Goal: Task Accomplishment & Management: Complete application form

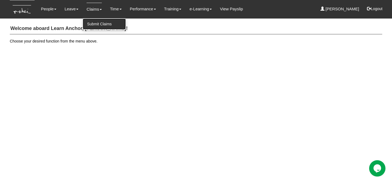
click at [98, 24] on link "Submit Claims" at bounding box center [104, 23] width 43 height 11
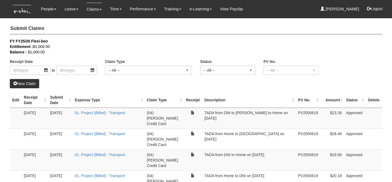
select select "50"
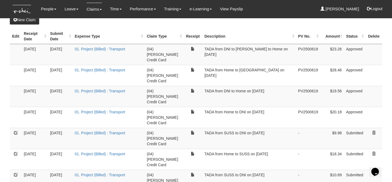
scroll to position [72, 0]
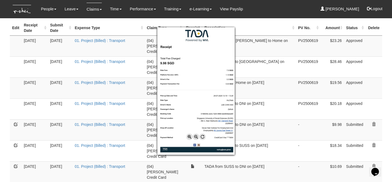
click at [141, 101] on div at bounding box center [196, 91] width 392 height 182
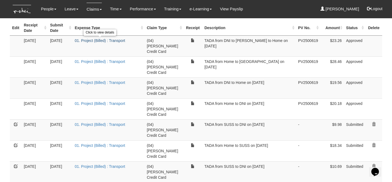
click at [119, 39] on link "01. Project (Billed) : Transport" at bounding box center [100, 40] width 50 height 4
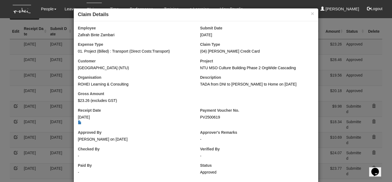
click at [36, 79] on div "× Claim Details Employee Zafirah Binte Zambari Submit Date 6/8/2025 Expense Typ…" at bounding box center [196, 91] width 392 height 182
click at [311, 15] on button "×" at bounding box center [311, 14] width 3 height 6
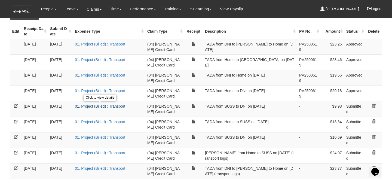
click at [90, 106] on link "01. Project (Billed) : Transport" at bounding box center [100, 106] width 50 height 4
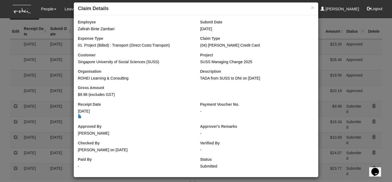
scroll to position [9, 0]
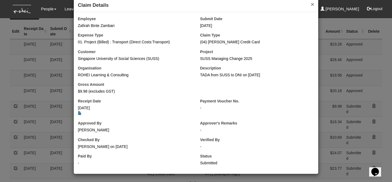
click at [312, 7] on button "×" at bounding box center [311, 4] width 3 height 6
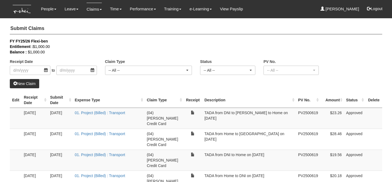
select select "50"
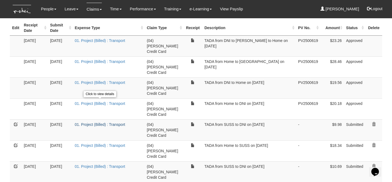
click at [116, 122] on link "01. Project (Billed) : Transport" at bounding box center [100, 124] width 50 height 4
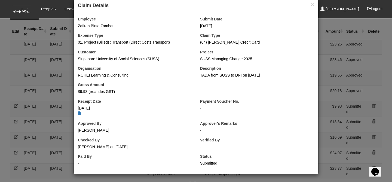
scroll to position [9, 0]
click at [311, 5] on button "×" at bounding box center [311, 4] width 3 height 6
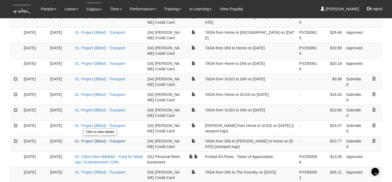
click at [109, 140] on link "01. Project (Billed) : Transport" at bounding box center [100, 141] width 50 height 4
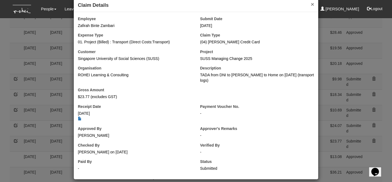
click at [312, 5] on button "×" at bounding box center [311, 4] width 3 height 6
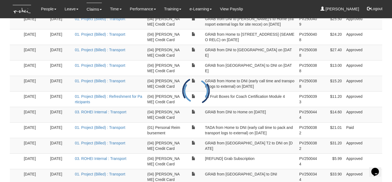
scroll to position [656, 0]
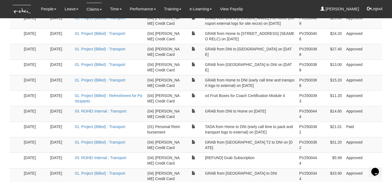
click at [324, 79] on td "$15.20" at bounding box center [332, 82] width 24 height 15
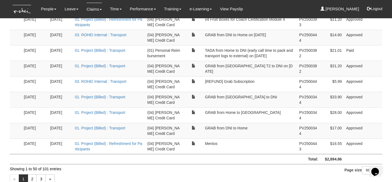
scroll to position [736, 0]
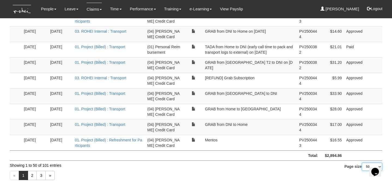
click at [371, 162] on select "10 25 50 100" at bounding box center [371, 166] width 20 height 8
click at [43, 170] on link "3" at bounding box center [40, 174] width 9 height 9
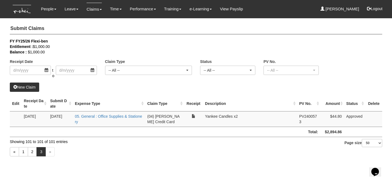
scroll to position [0, 0]
click at [30, 150] on link "2" at bounding box center [32, 151] width 9 height 9
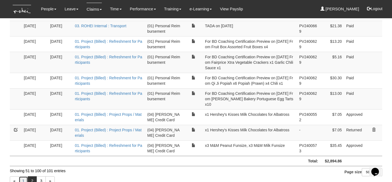
click at [24, 176] on link "1" at bounding box center [23, 180] width 9 height 9
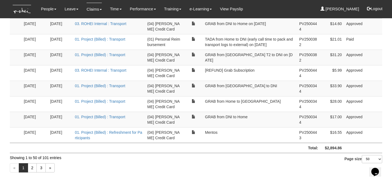
scroll to position [736, 0]
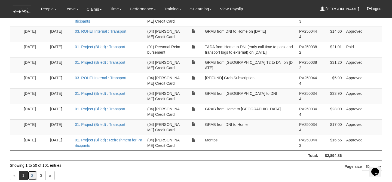
click at [32, 170] on link "2" at bounding box center [32, 174] width 9 height 9
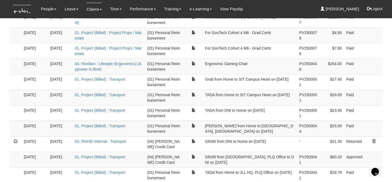
scroll to position [490, 0]
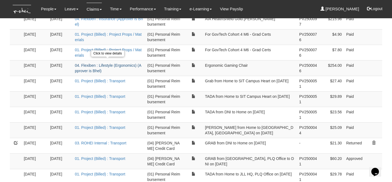
click at [127, 63] on link "04. Flexiben : Lifestyle (Ergonomics) (Approver is Bhel)" at bounding box center [108, 68] width 66 height 10
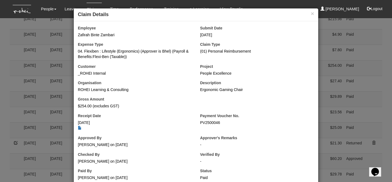
click at [343, 79] on div "× Claim Details Employee Zafirah Binte Zambari Submit Date [DATE] Expense Type …" at bounding box center [196, 91] width 392 height 182
click at [314, 12] on div "× Claim Details" at bounding box center [196, 14] width 244 height 13
click at [312, 13] on button "×" at bounding box center [311, 14] width 3 height 6
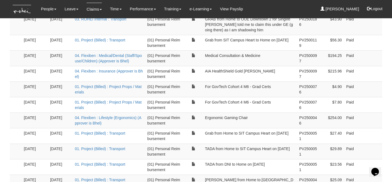
scroll to position [437, 0]
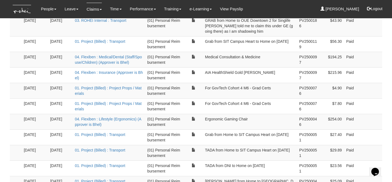
click at [230, 58] on td "Medical Consultation & Medicine" at bounding box center [250, 59] width 94 height 15
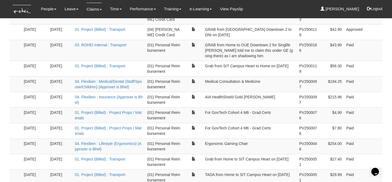
scroll to position [412, 0]
click at [106, 80] on link "04. Flexiben : Medical/Dental (Staff/Spouse/Children) (Approver is Bhel)" at bounding box center [108, 85] width 67 height 10
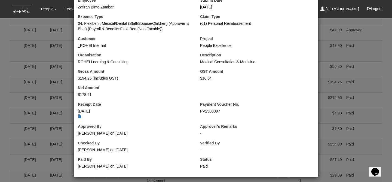
scroll to position [31, 0]
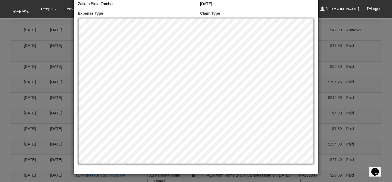
click at [153, 9] on div "Employee Zafirah Binte Zambari Submit Date [DATE] Expense Type 04. Flexiben : M…" at bounding box center [196, 81] width 244 height 175
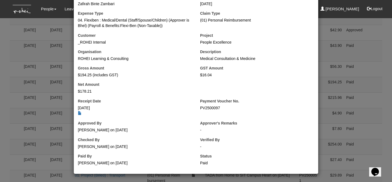
click at [4, 80] on div "× Claim Details Employee Zafirah Binte Zambari Submit Date [DATE] Expense Type …" at bounding box center [196, 91] width 392 height 182
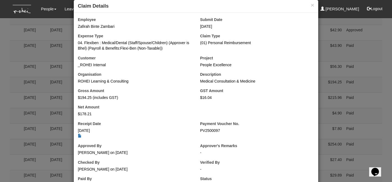
scroll to position [0, 0]
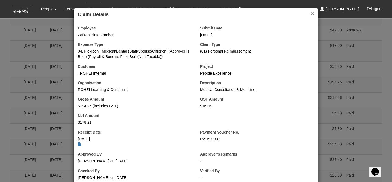
click at [312, 16] on button "×" at bounding box center [311, 14] width 3 height 6
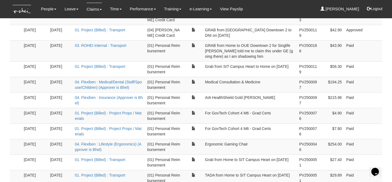
click at [53, 98] on td "[DATE]" at bounding box center [60, 99] width 25 height 15
click at [94, 95] on link "04. Flexiben : Insurance (Approver is Bhel)" at bounding box center [109, 100] width 68 height 10
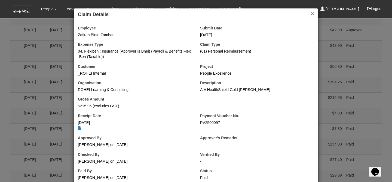
click at [310, 15] on button "×" at bounding box center [311, 14] width 3 height 6
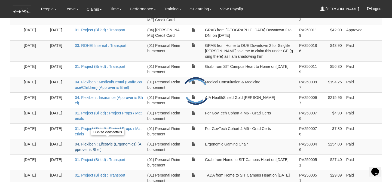
click at [119, 142] on link "04. Flexiben : Lifestyle (Ergonomics) (Approver is Bhel)" at bounding box center [108, 147] width 66 height 10
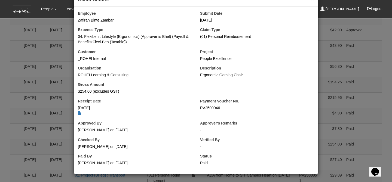
scroll to position [13, 0]
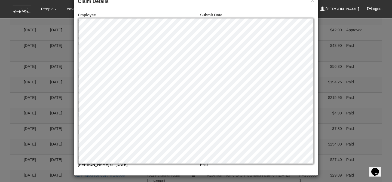
click at [256, 10] on div "Employee Zafirah Binte Zambari Submit Date [DATE] Expense Type 04. Flexiben : L…" at bounding box center [196, 91] width 244 height 167
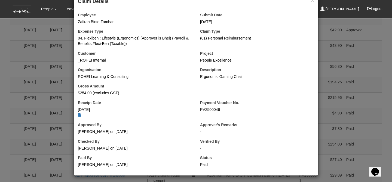
scroll to position [0, 0]
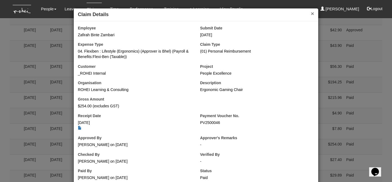
click at [312, 12] on button "×" at bounding box center [311, 14] width 3 height 6
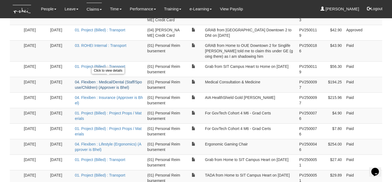
click at [108, 85] on link "04. Flexiben : Medical/Dental (Staff/Spouse/Children) (Approver is Bhel)" at bounding box center [108, 85] width 67 height 10
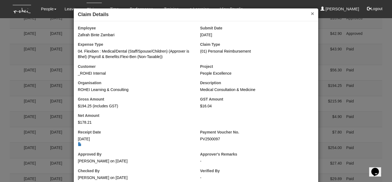
scroll to position [412, 0]
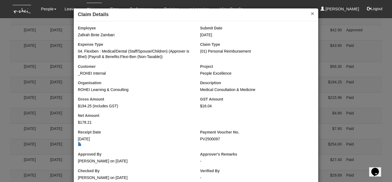
click at [310, 15] on button "×" at bounding box center [311, 14] width 3 height 6
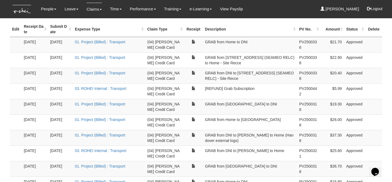
scroll to position [0, 0]
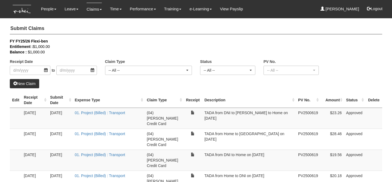
select select "50"
click at [33, 84] on link "New Claim" at bounding box center [24, 83] width 29 height 9
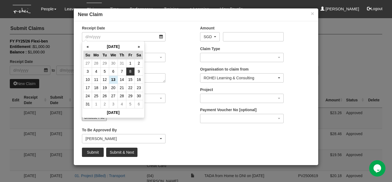
click at [131, 72] on td "8" at bounding box center [130, 71] width 8 height 8
type input "8/8/2025"
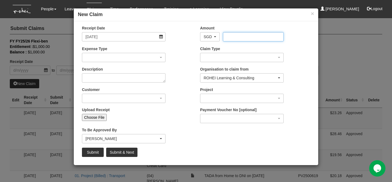
click at [241, 35] on input "Amount" at bounding box center [253, 36] width 60 height 9
type input "26.83"
click at [132, 65] on div "Expense Type 01. Project (Billed) : Food for FGDs / Meetings 01. Project (Bille…" at bounding box center [137, 56] width 118 height 20
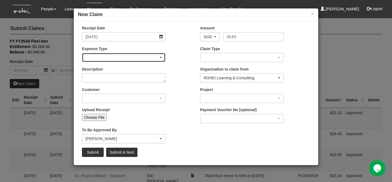
click at [130, 61] on div "button" at bounding box center [123, 57] width 83 height 9
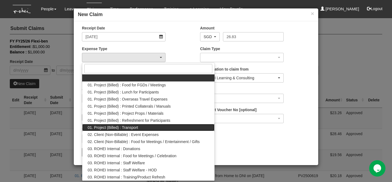
click at [130, 130] on span "01. Project (Billed) : Transport" at bounding box center [113, 127] width 50 height 5
select select "135"
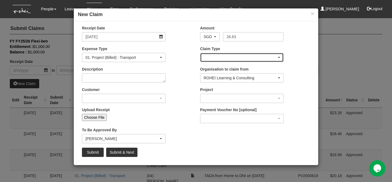
click at [203, 57] on div "button" at bounding box center [241, 57] width 83 height 9
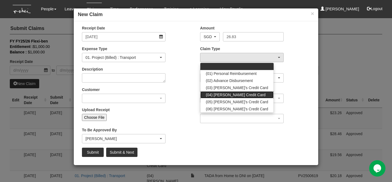
click at [218, 93] on span "(04) [PERSON_NAME] Credit Card" at bounding box center [236, 94] width 60 height 5
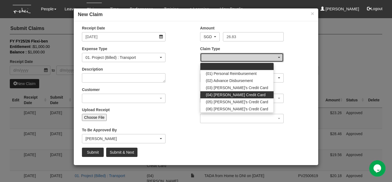
select select "16"
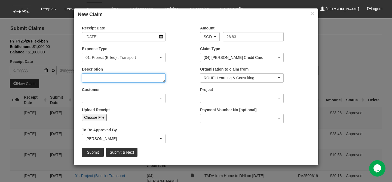
click at [136, 81] on textarea "Description" at bounding box center [123, 77] width 83 height 9
type textarea "TADA from Home to MOE HQ on 8 August 2025 (site recce)"
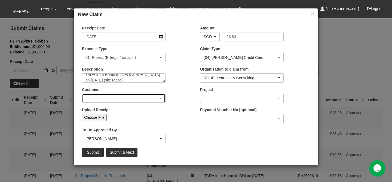
click at [156, 98] on div "button" at bounding box center [123, 98] width 83 height 9
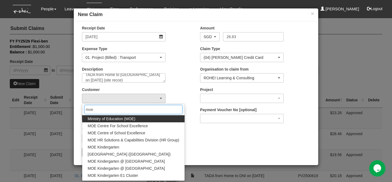
type input "moe"
click at [121, 120] on span "Ministry of Education (MOE)" at bounding box center [112, 118] width 48 height 5
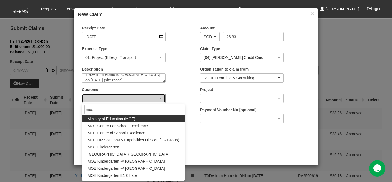
select select "80"
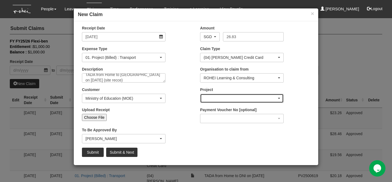
click at [209, 99] on div "button" at bounding box center [241, 98] width 83 height 9
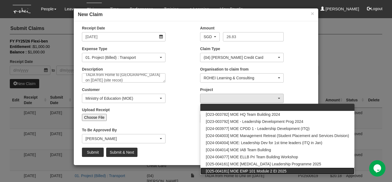
click at [234, 169] on span "[O25-004181] MOE EMP 101 Module 2 EI 2025" at bounding box center [246, 170] width 80 height 5
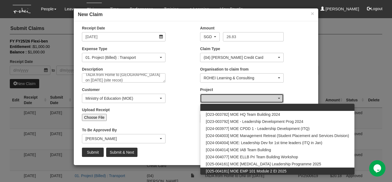
select select "2803"
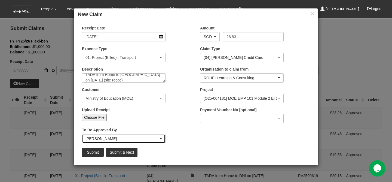
click at [133, 138] on div "Royston Choo" at bounding box center [121, 138] width 73 height 5
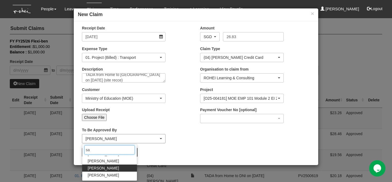
scroll to position [0, 0]
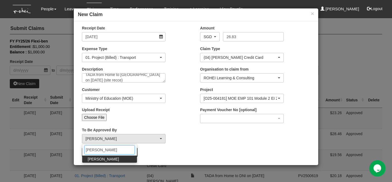
type input "sanjiv"
click at [118, 160] on link "[PERSON_NAME]" at bounding box center [109, 158] width 55 height 7
select select "5e225cdc-7ce9-465a-9503-99e8ed4cc44e"
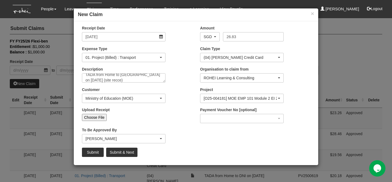
click at [174, 112] on div "Upload Receipt Choose File" at bounding box center [137, 116] width 118 height 18
click at [95, 116] on input "Choose File" at bounding box center [94, 117] width 25 height 7
type input "C:\fakepath\08.08.2025 MOE Site Recce (1).png"
type input "Choose Another File"
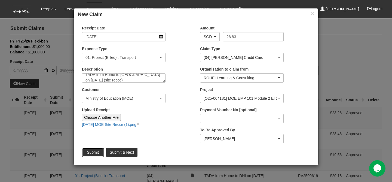
click at [97, 150] on input "Submit" at bounding box center [93, 151] width 22 height 9
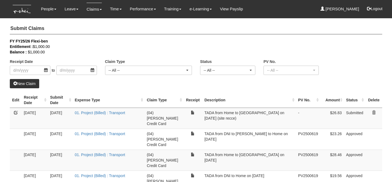
select select "50"
click at [35, 83] on link "New Claim" at bounding box center [24, 83] width 29 height 9
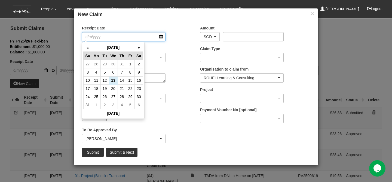
click at [114, 34] on input "Receipt Date" at bounding box center [123, 36] width 83 height 9
click at [128, 74] on td "8" at bounding box center [130, 72] width 8 height 8
type input "8/8/2025"
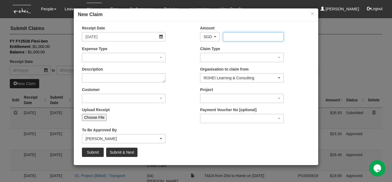
click at [232, 33] on input "Amount" at bounding box center [253, 36] width 60 height 9
type input "11.61"
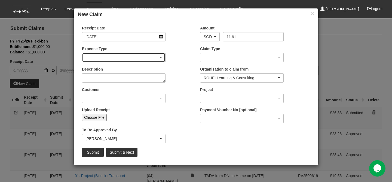
click at [123, 60] on div "button" at bounding box center [123, 57] width 83 height 9
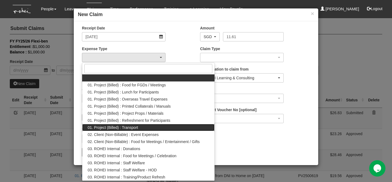
click at [126, 129] on span "01. Project (Billed) : Transport" at bounding box center [113, 127] width 50 height 5
select select "135"
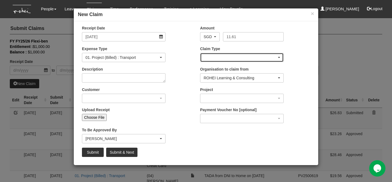
click at [210, 57] on div "button" at bounding box center [241, 57] width 83 height 9
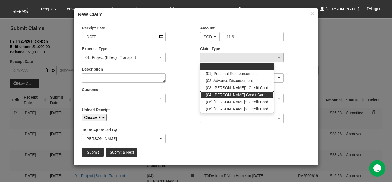
click at [221, 95] on span "(04) [PERSON_NAME] Credit Card" at bounding box center [236, 94] width 60 height 5
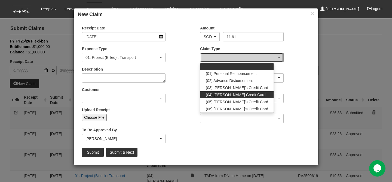
select select "16"
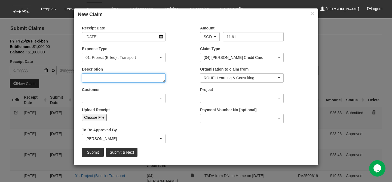
click at [121, 76] on textarea "Description" at bounding box center [123, 77] width 83 height 9
type textarea "TADA from MOE HQ to DNI on 8 August 2025 (site recce)"
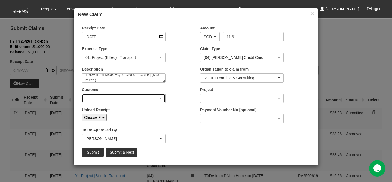
click at [108, 96] on div "button" at bounding box center [123, 98] width 83 height 9
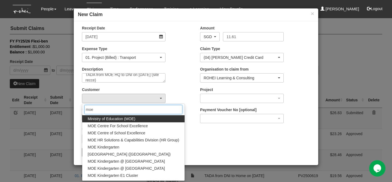
type input "moe"
click at [136, 117] on link "Ministry of Education (MOE)" at bounding box center [133, 118] width 102 height 7
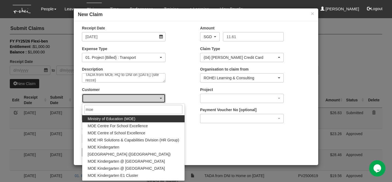
select select "80"
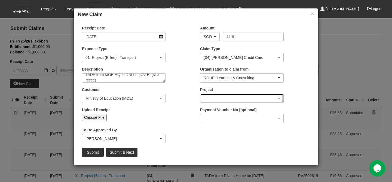
click at [213, 97] on div "button" at bounding box center [241, 98] width 83 height 9
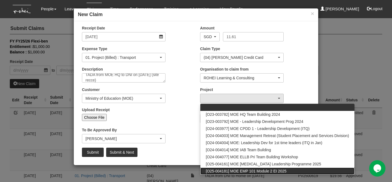
click at [263, 169] on span "[O25-004181] MOE EMP 101 Module 2 EI 2025" at bounding box center [246, 170] width 80 height 5
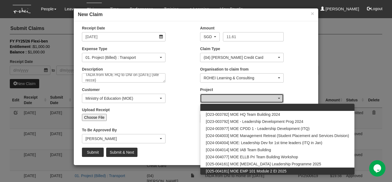
select select "2803"
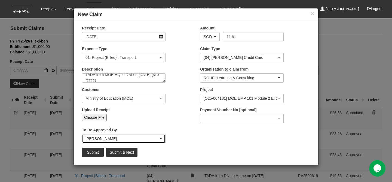
click at [103, 141] on div "Royston Choo" at bounding box center [123, 138] width 83 height 9
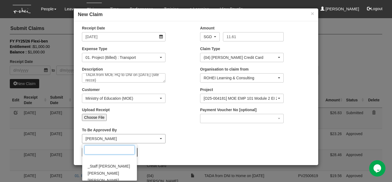
scroll to position [0, 0]
type input "a"
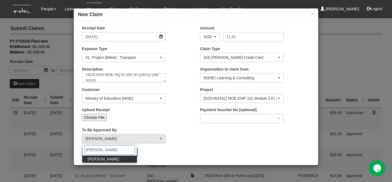
type input "sanjiv"
click at [108, 156] on span "[PERSON_NAME]" at bounding box center [103, 158] width 31 height 5
select select "5e225cdc-7ce9-465a-9503-99e8ed4cc44e"
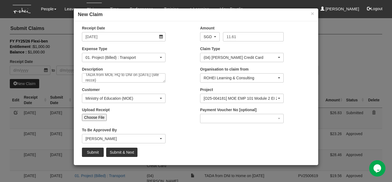
click at [97, 115] on input "Choose File" at bounding box center [94, 117] width 25 height 7
type input "C:\fakepath\08.08.2025 MOE Site Recce (2).png"
type input "Choose Another File"
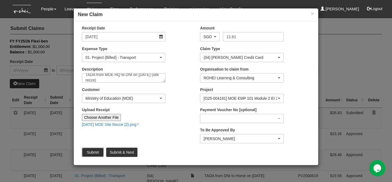
click at [98, 151] on input "Submit" at bounding box center [93, 151] width 22 height 9
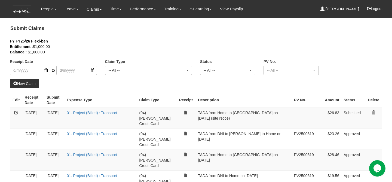
select select "50"
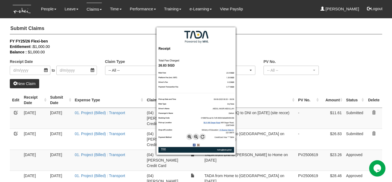
click at [143, 128] on div at bounding box center [196, 91] width 392 height 182
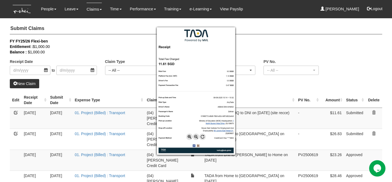
click at [147, 117] on div at bounding box center [196, 91] width 392 height 182
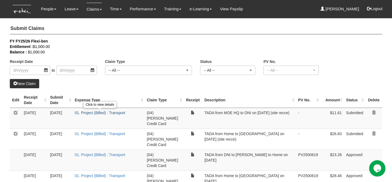
click at [109, 113] on link "01. Project (Billed) : Transport" at bounding box center [100, 112] width 50 height 4
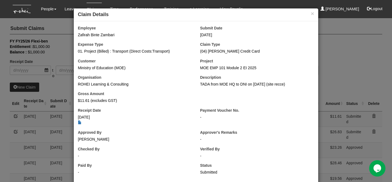
click at [59, 38] on div "× Claim Details Employee Zafirah Binte Zambari Submit Date 13/8/2025 Expense Ty…" at bounding box center [196, 91] width 392 height 182
click at [313, 13] on button "×" at bounding box center [311, 14] width 3 height 6
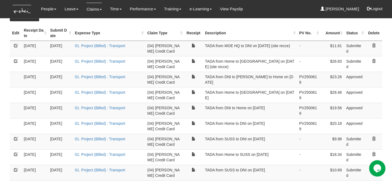
scroll to position [53, 0]
